Goal: Register for event/course

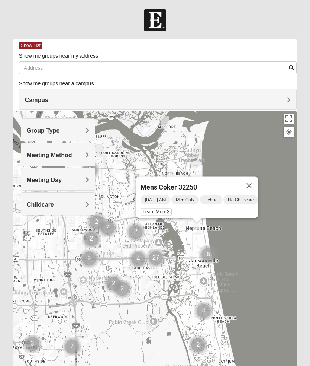
click at [273, 251] on div "Mens [PERSON_NAME] 32250 [DATE] AM Men Only Hybrid No Childcare Learn More" at bounding box center [154, 260] width 283 height 298
click at [253, 183] on button "Close" at bounding box center [249, 186] width 18 height 18
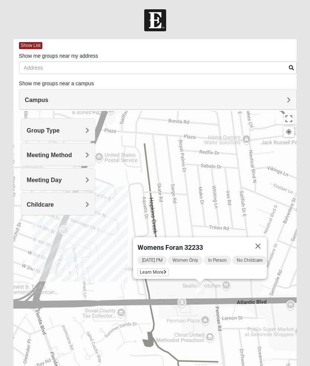
click at [267, 250] on button "Close" at bounding box center [258, 246] width 18 height 18
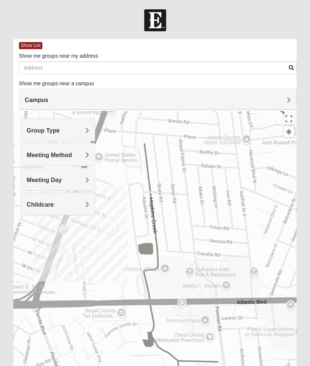
click at [82, 154] on h4 "Meeting Method" at bounding box center [58, 154] width 62 height 7
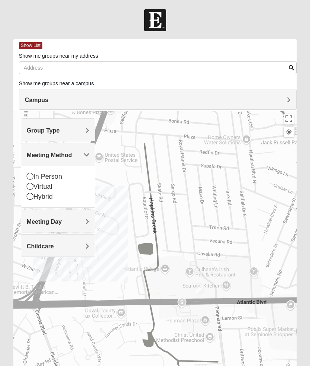
click at [33, 176] on icon at bounding box center [30, 176] width 7 height 7
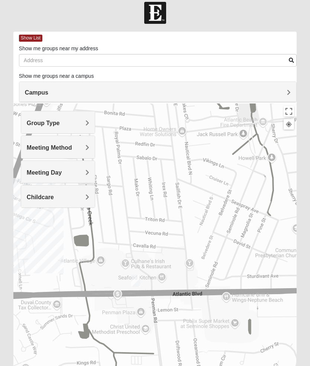
scroll to position [7, 0]
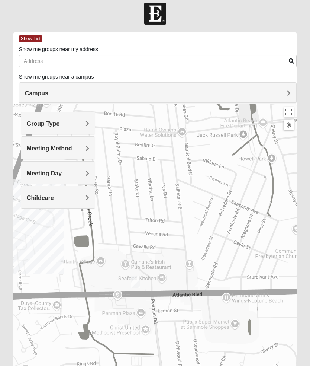
click at [291, 113] on button "Toggle fullscreen view" at bounding box center [289, 112] width 10 height 10
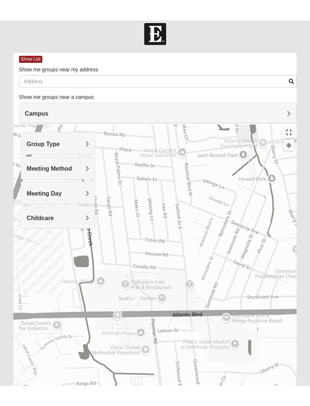
scroll to position [7, 0]
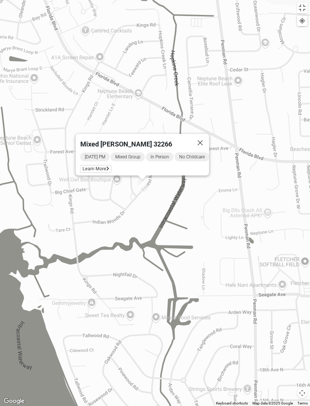
click at [208, 139] on button "Close" at bounding box center [201, 143] width 18 height 18
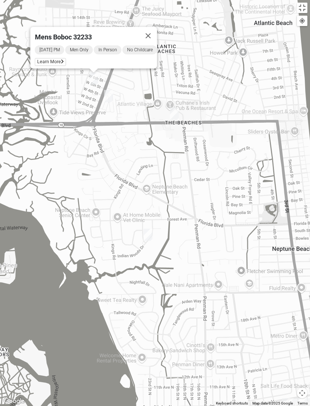
click at [157, 31] on button "Close" at bounding box center [148, 36] width 18 height 18
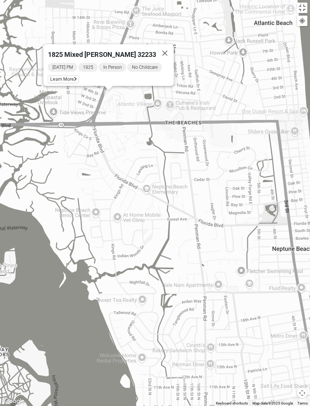
click at [161, 50] on button "Close" at bounding box center [165, 53] width 18 height 18
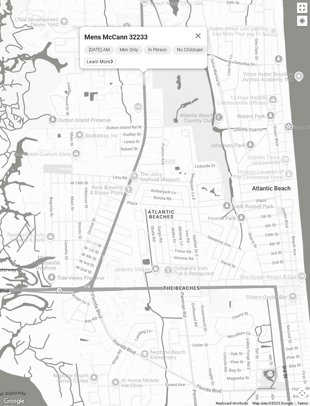
click at [206, 31] on button "Close" at bounding box center [198, 36] width 18 height 18
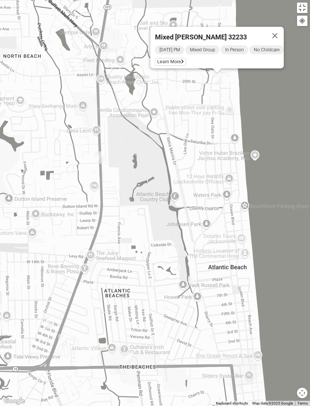
click at [278, 33] on button "Close" at bounding box center [275, 36] width 18 height 18
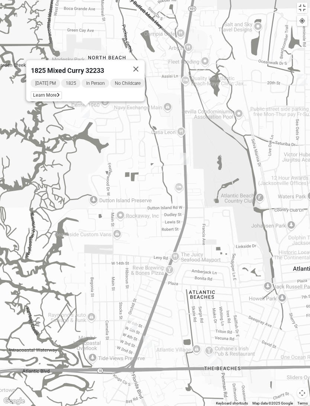
click at [141, 66] on button "Close" at bounding box center [136, 69] width 18 height 18
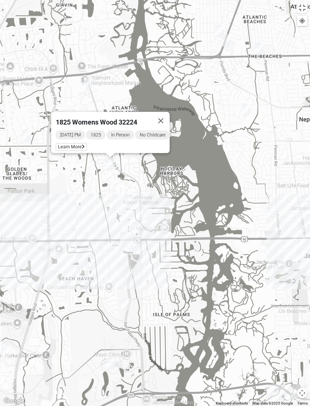
click at [167, 116] on button "Close" at bounding box center [161, 121] width 18 height 18
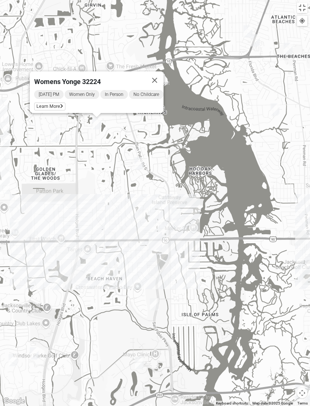
click at [163, 74] on button "Close" at bounding box center [155, 80] width 18 height 18
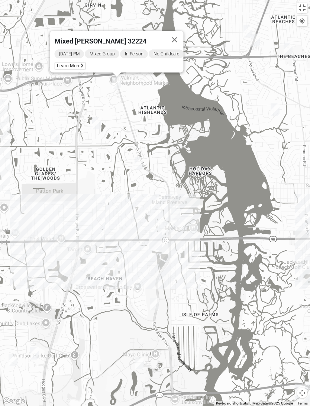
click at [179, 33] on button "Close" at bounding box center [175, 40] width 18 height 18
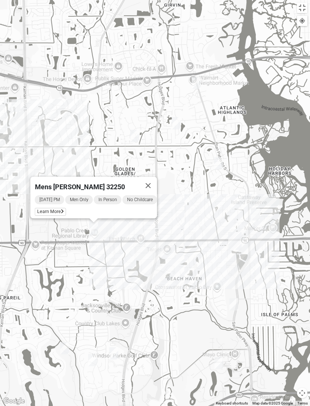
click at [156, 180] on button "Close" at bounding box center [148, 186] width 18 height 18
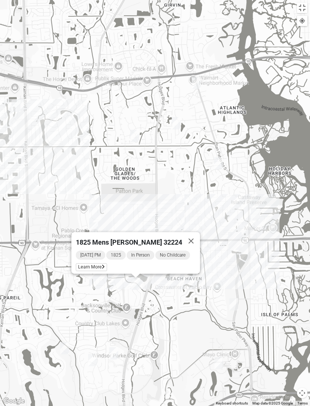
click at [198, 237] on button "Close" at bounding box center [191, 241] width 18 height 18
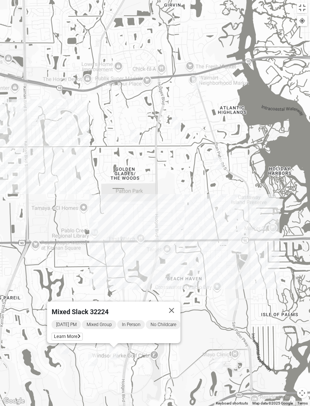
click at [178, 307] on button "Close" at bounding box center [172, 311] width 18 height 18
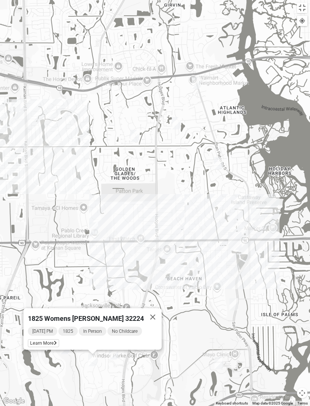
click at [148, 314] on button "Close" at bounding box center [153, 317] width 18 height 18
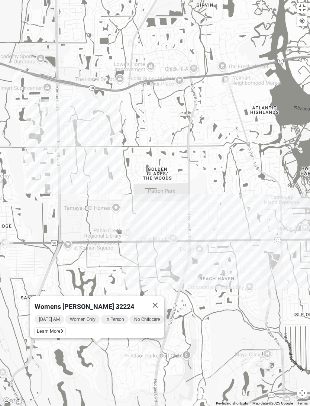
click at [164, 301] on button "Close" at bounding box center [156, 305] width 18 height 18
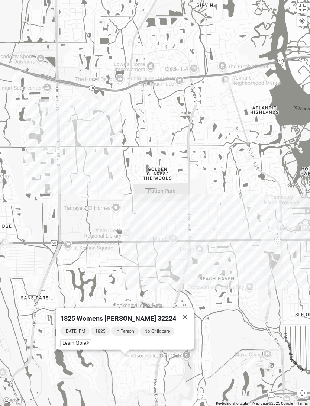
click at [181, 310] on button "Close" at bounding box center [185, 317] width 18 height 18
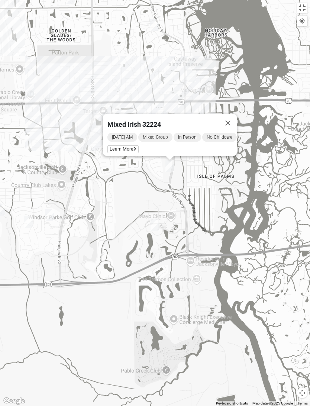
click at [123, 148] on span "Learn More" at bounding box center [122, 149] width 31 height 8
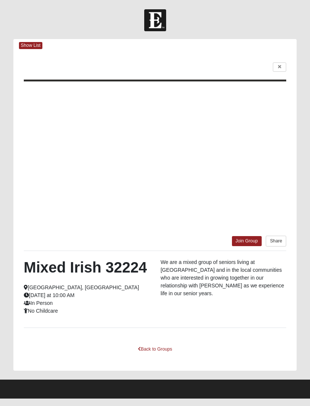
scroll to position [0, 0]
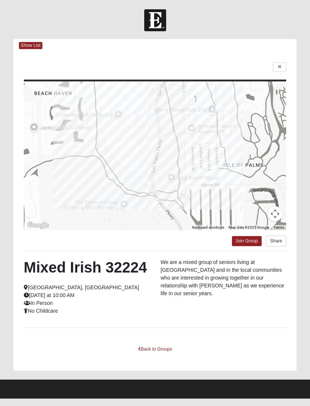
click at [250, 10] on html "Log In Find A Group Error Show List Loading Groups" at bounding box center [155, 199] width 310 height 399
click at [243, 243] on html "Log In Find A Group Error Show List Loading Groups" at bounding box center [155, 199] width 310 height 399
click at [250, 246] on html "Log In Find A Group Error Show List Loading Groups" at bounding box center [155, 199] width 310 height 399
click at [281, 62] on html "Log In Find A Group Error Show List Loading Groups" at bounding box center [155, 199] width 310 height 399
click at [274, 67] on html "Log In Find A Group Error Show List Loading Groups" at bounding box center [155, 199] width 310 height 399
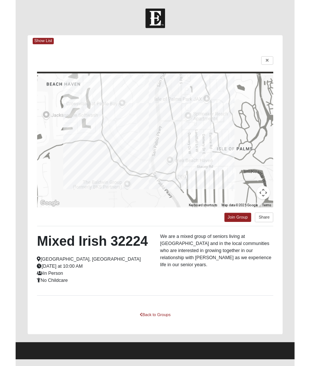
scroll to position [7, 0]
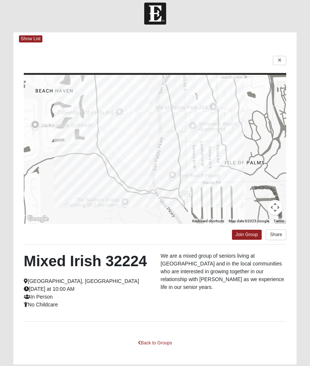
click at [240, 238] on link "Join Group" at bounding box center [247, 235] width 30 height 10
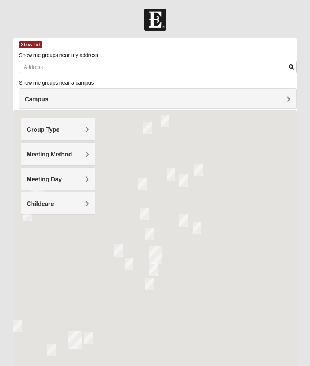
scroll to position [0, 0]
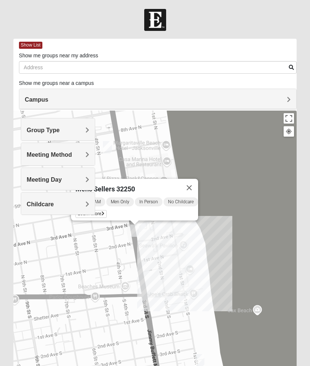
click at [198, 183] on button "Close" at bounding box center [189, 188] width 18 height 18
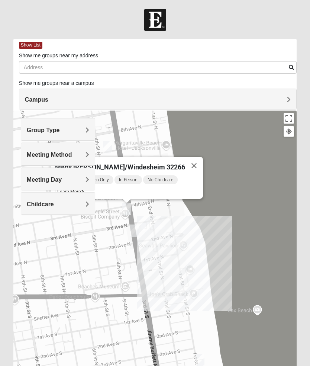
click at [187, 164] on button "Close" at bounding box center [194, 166] width 18 height 18
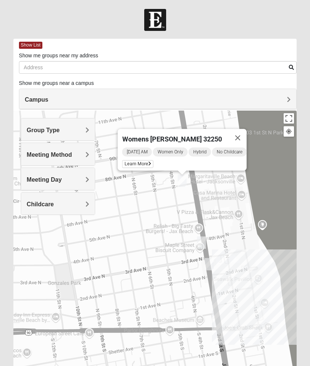
click at [133, 162] on span "Learn More" at bounding box center [137, 164] width 31 height 8
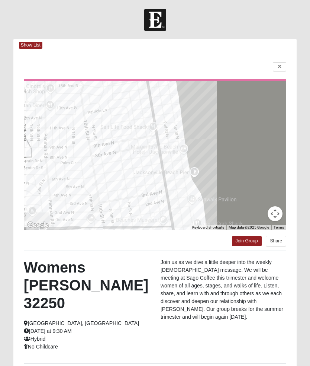
click at [248, 240] on link "Join Group" at bounding box center [247, 241] width 30 height 10
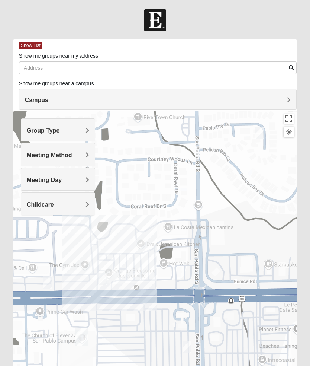
click at [121, 290] on div at bounding box center [154, 260] width 283 height 298
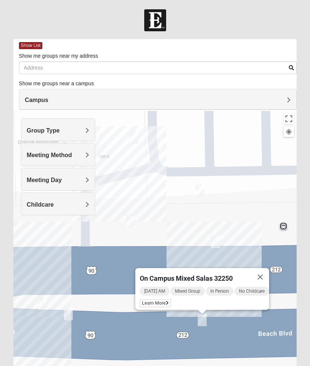
click at [157, 301] on span "Learn More" at bounding box center [155, 303] width 31 height 8
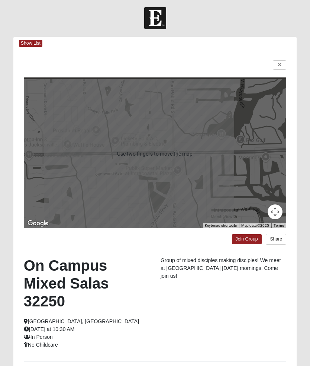
scroll to position [1, 0]
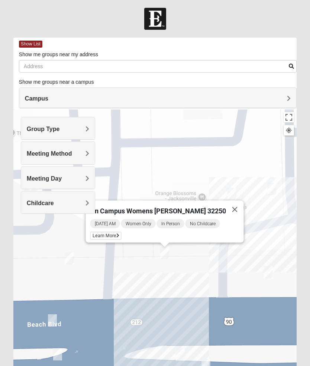
click at [121, 238] on span "Learn More" at bounding box center [105, 236] width 31 height 8
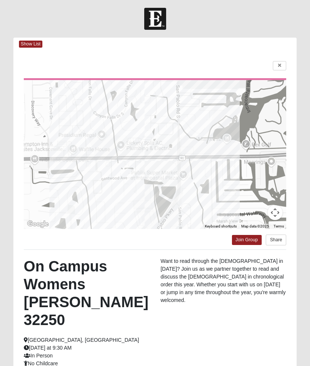
click at [281, 65] on icon at bounding box center [279, 65] width 3 height 4
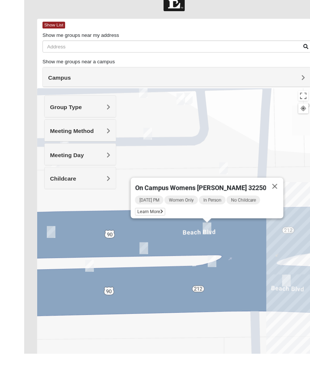
scroll to position [26, 0]
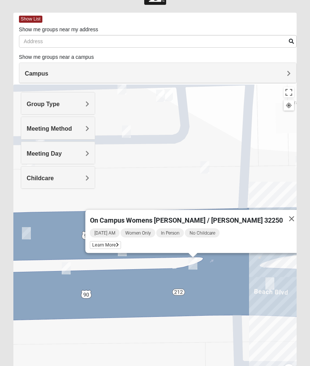
click at [121, 242] on span "Learn More" at bounding box center [105, 245] width 31 height 8
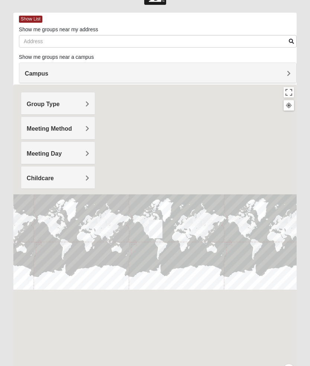
click at [289, 96] on button "Toggle fullscreen view" at bounding box center [289, 92] width 10 height 10
click at [77, 105] on h4 "Group Type" at bounding box center [58, 103] width 62 height 7
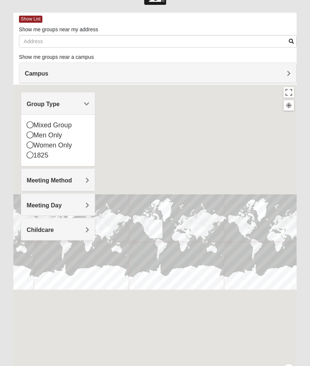
click at [139, 139] on div at bounding box center [154, 233] width 283 height 298
click at [60, 105] on span "Group Type" at bounding box center [43, 104] width 33 height 6
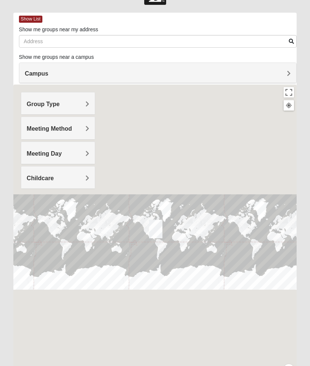
click at [81, 130] on h4 "Meeting Method" at bounding box center [58, 128] width 62 height 7
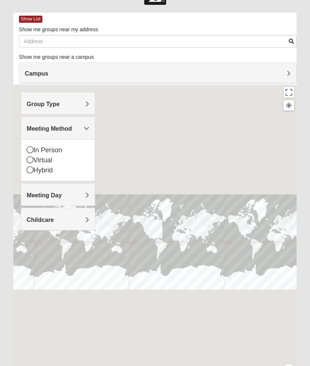
click at [32, 151] on icon at bounding box center [30, 149] width 7 height 7
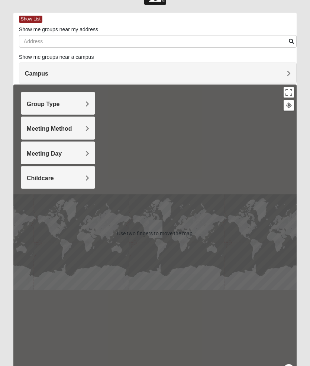
scroll to position [0, 0]
